Goal: Task Accomplishment & Management: Use online tool/utility

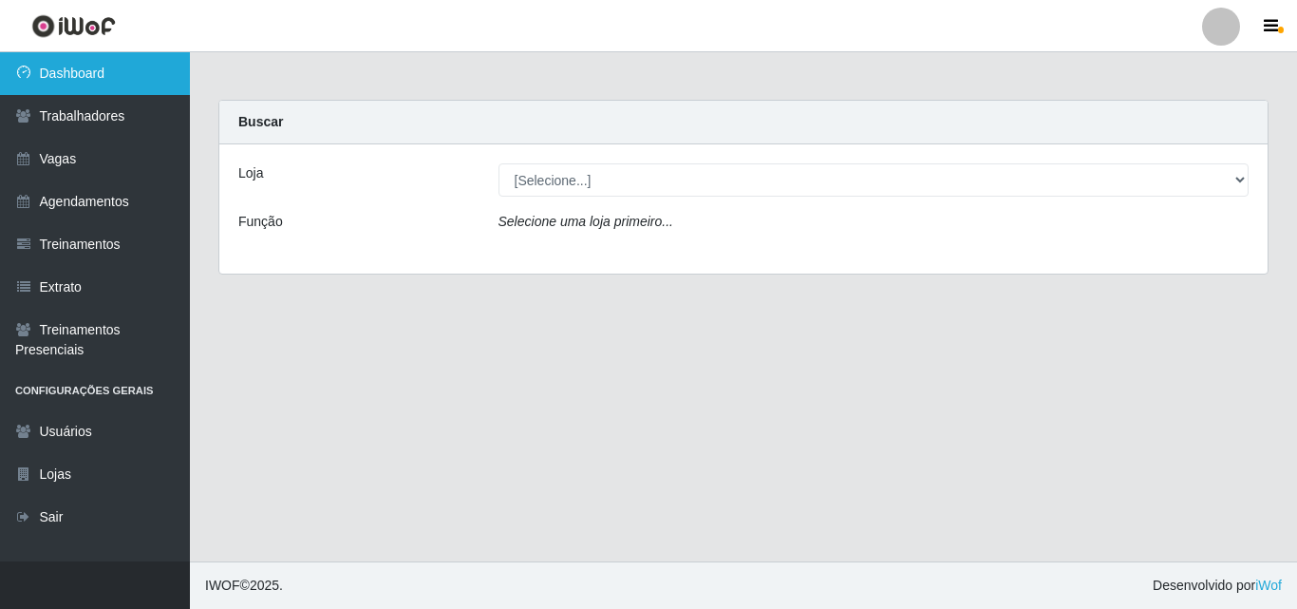
click at [115, 76] on link "Dashboard" at bounding box center [95, 73] width 190 height 43
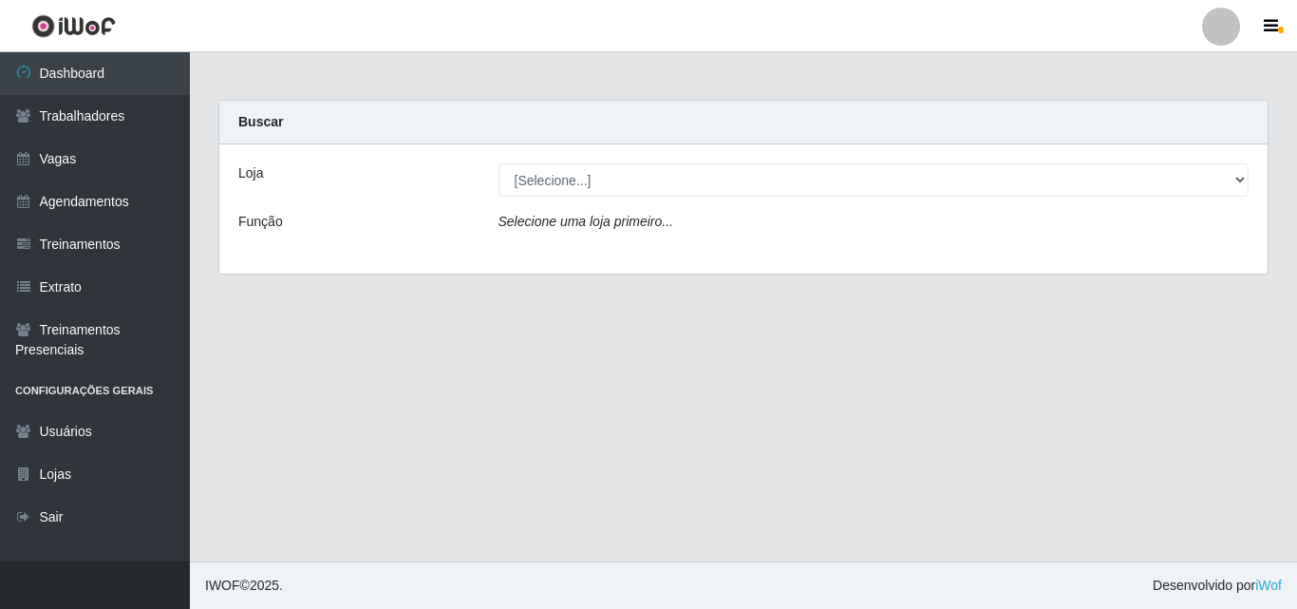
click at [259, 176] on label "Loja" at bounding box center [250, 173] width 25 height 20
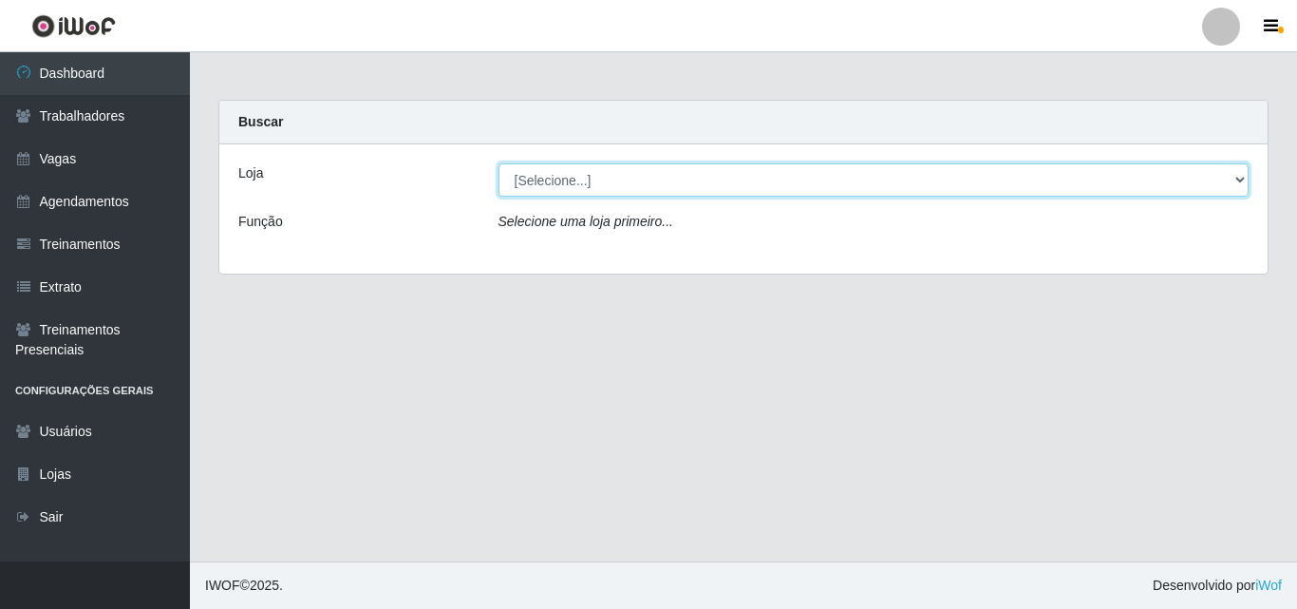
click at [498, 176] on select "[Selecione...] Chinatown Sushimi - [GEOGRAPHIC_DATA]" at bounding box center [873, 179] width 751 height 33
click at [540, 185] on select "[Selecione...] Chinatown Sushimi - [GEOGRAPHIC_DATA]" at bounding box center [873, 179] width 751 height 33
select select "357"
click at [498, 163] on select "[Selecione...] Chinatown Sushimi - [GEOGRAPHIC_DATA]" at bounding box center [873, 179] width 751 height 33
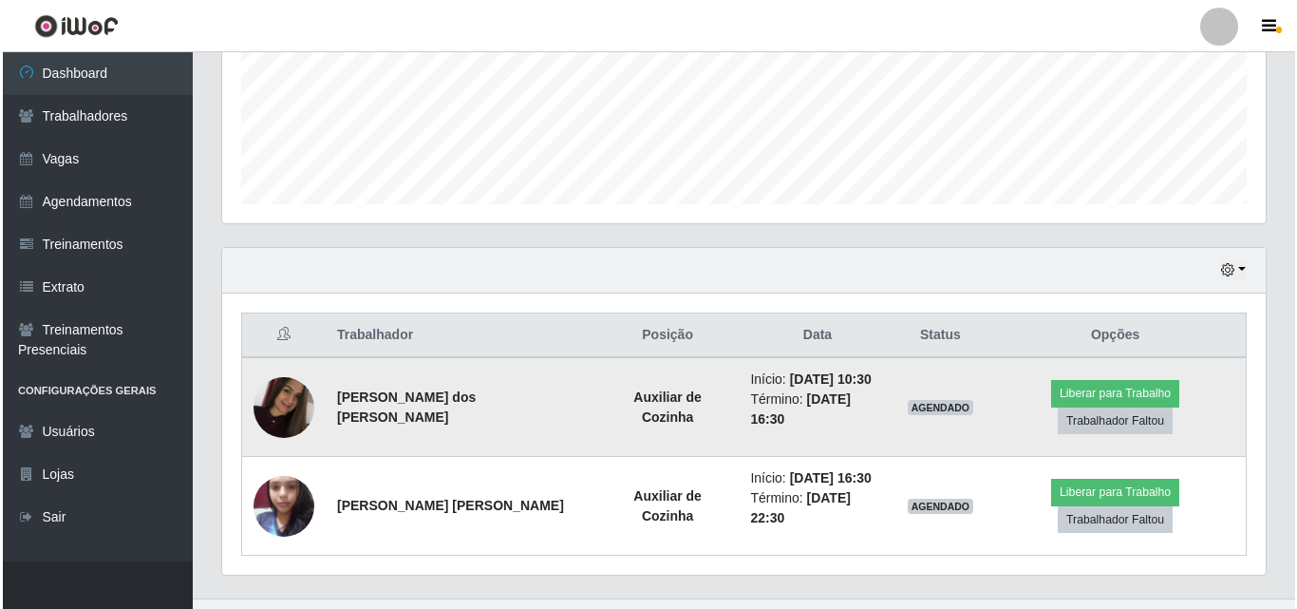
scroll to position [483, 0]
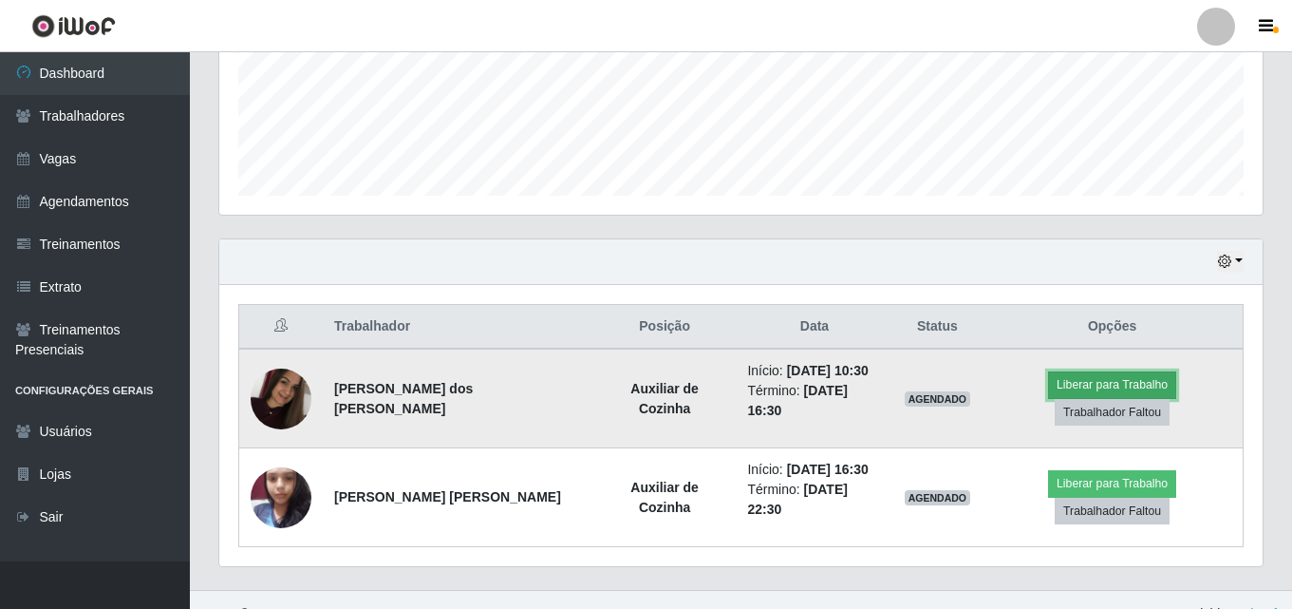
click at [1048, 390] on button "Liberar para Trabalho" at bounding box center [1112, 384] width 128 height 27
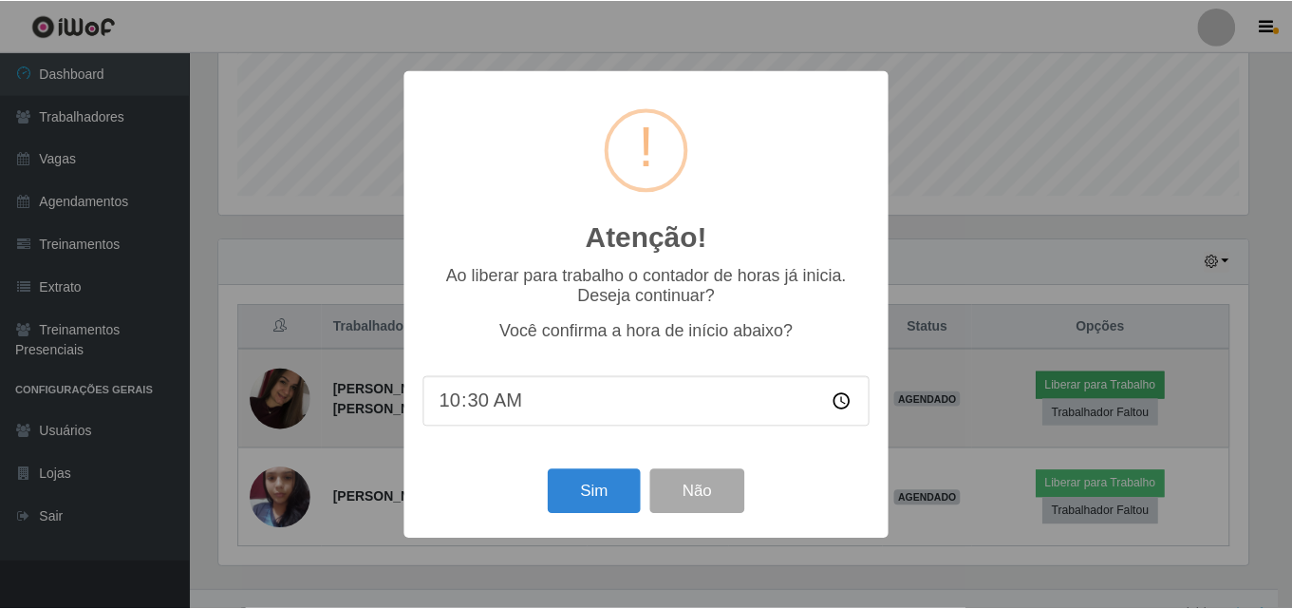
scroll to position [394, 1034]
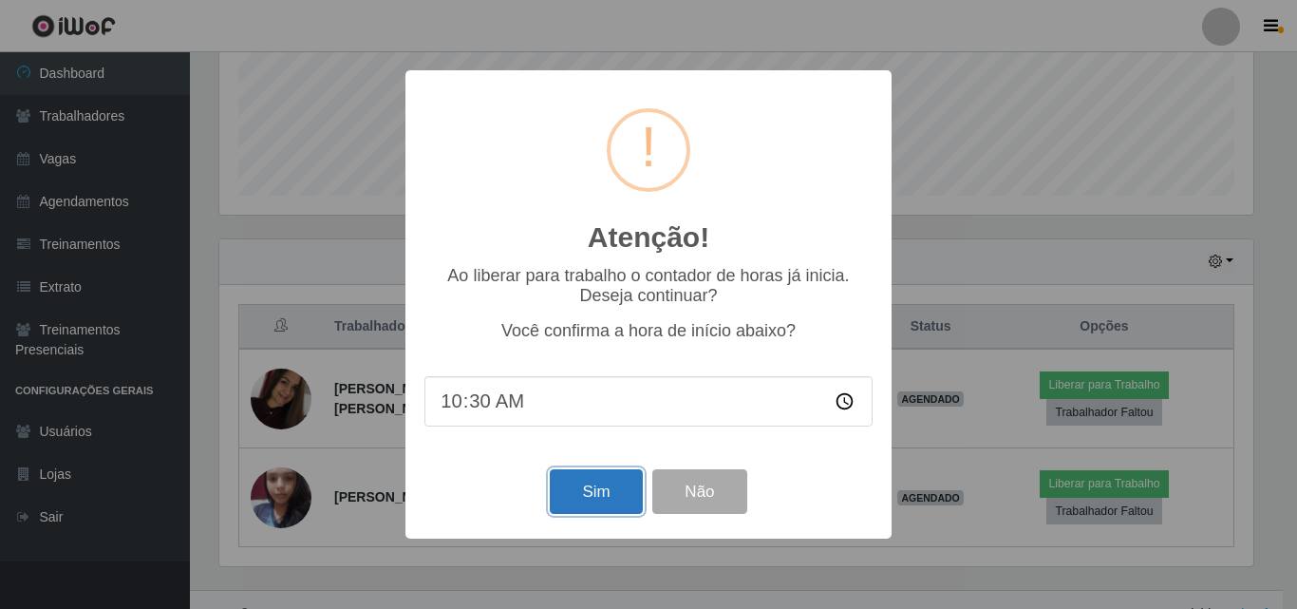
click at [589, 495] on button "Sim" at bounding box center [596, 491] width 92 height 45
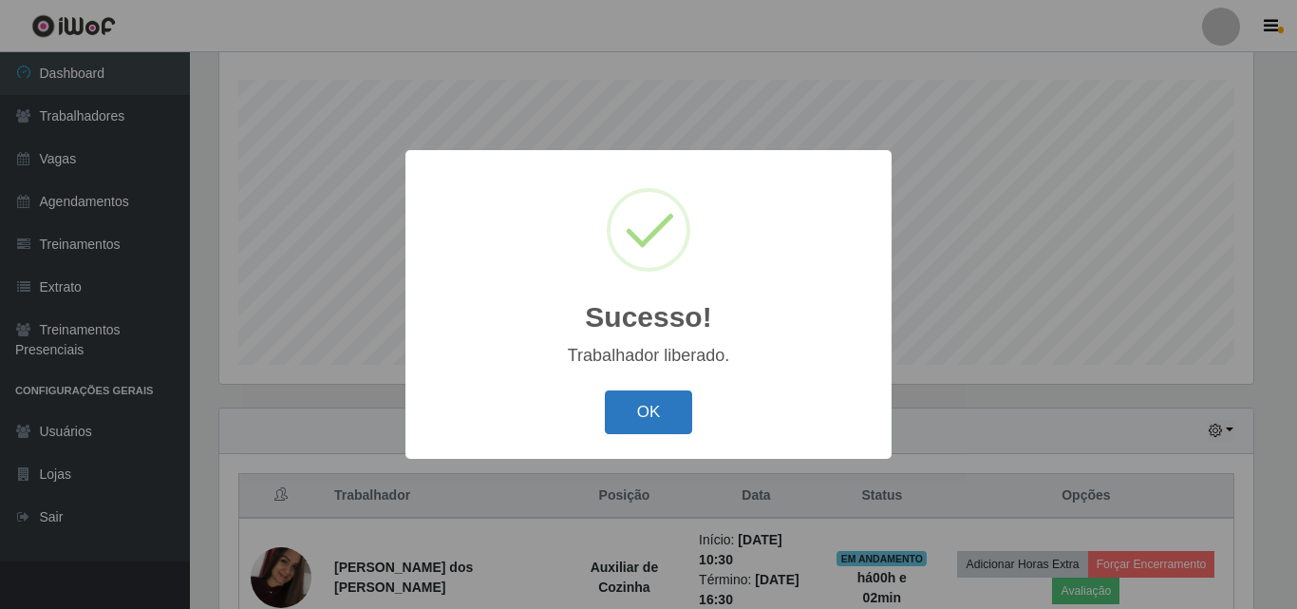
click at [630, 414] on button "OK" at bounding box center [649, 412] width 88 height 45
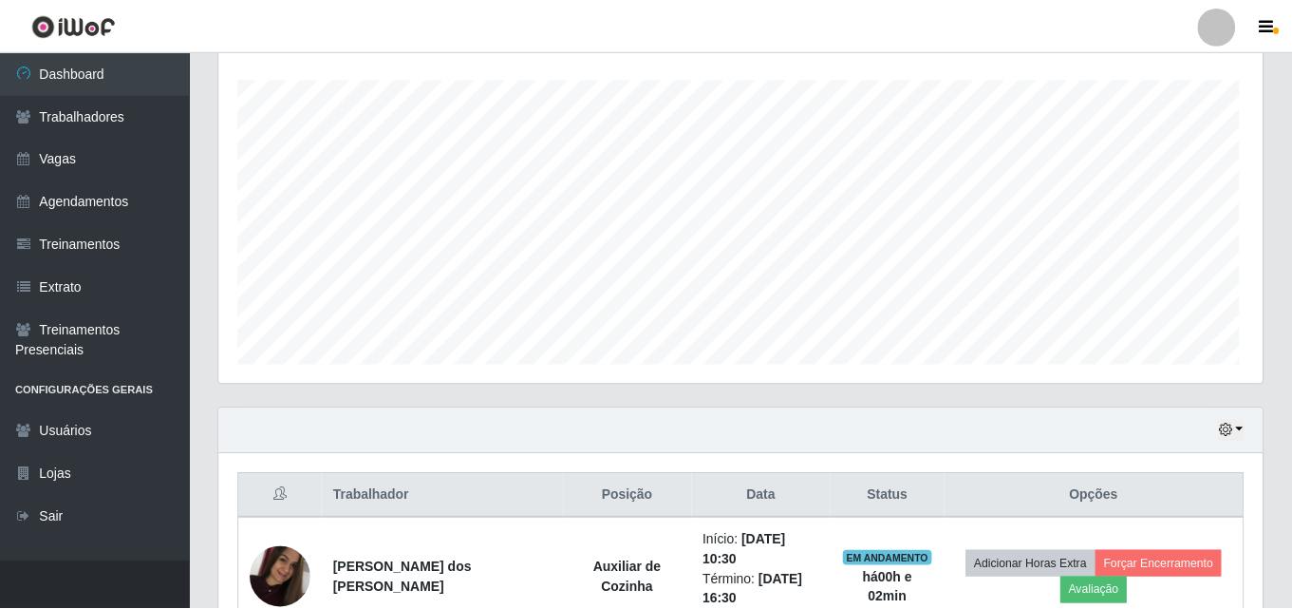
scroll to position [394, 1043]
